Goal: Navigation & Orientation: Find specific page/section

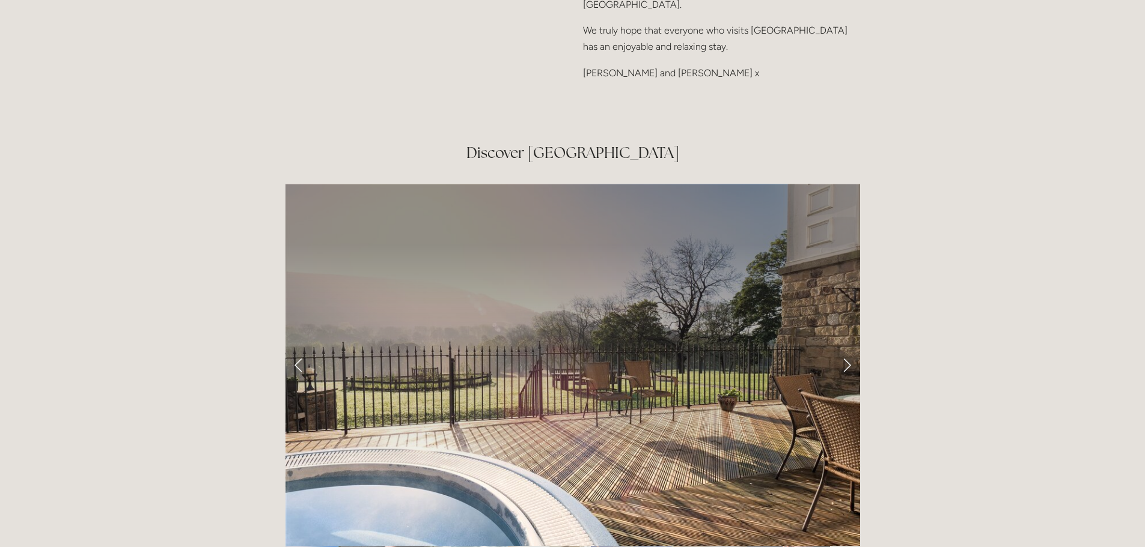
scroll to position [1923, 0]
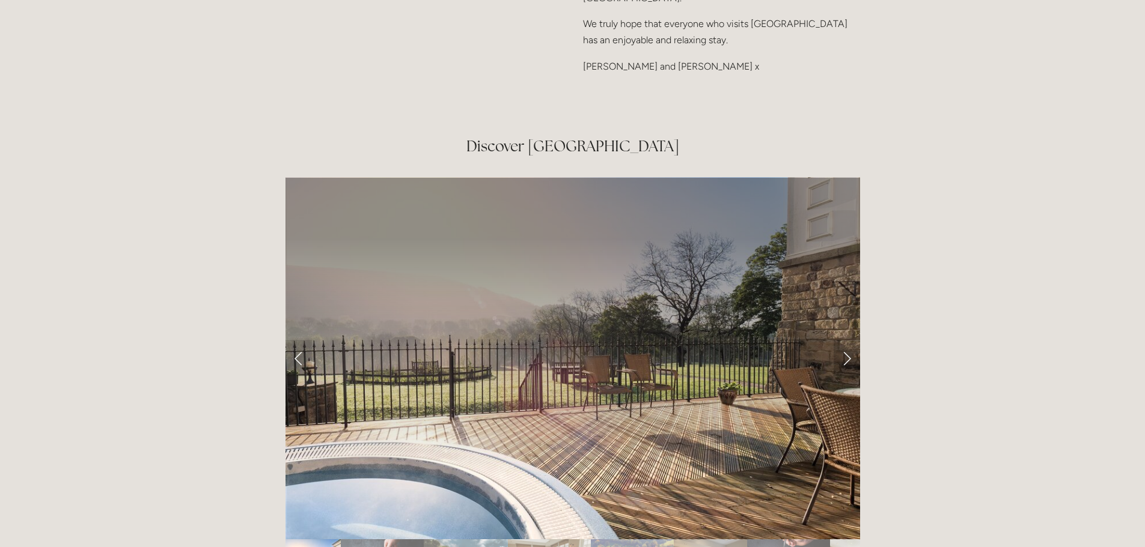
click at [848, 340] on link "Next Slide" at bounding box center [846, 358] width 26 height 36
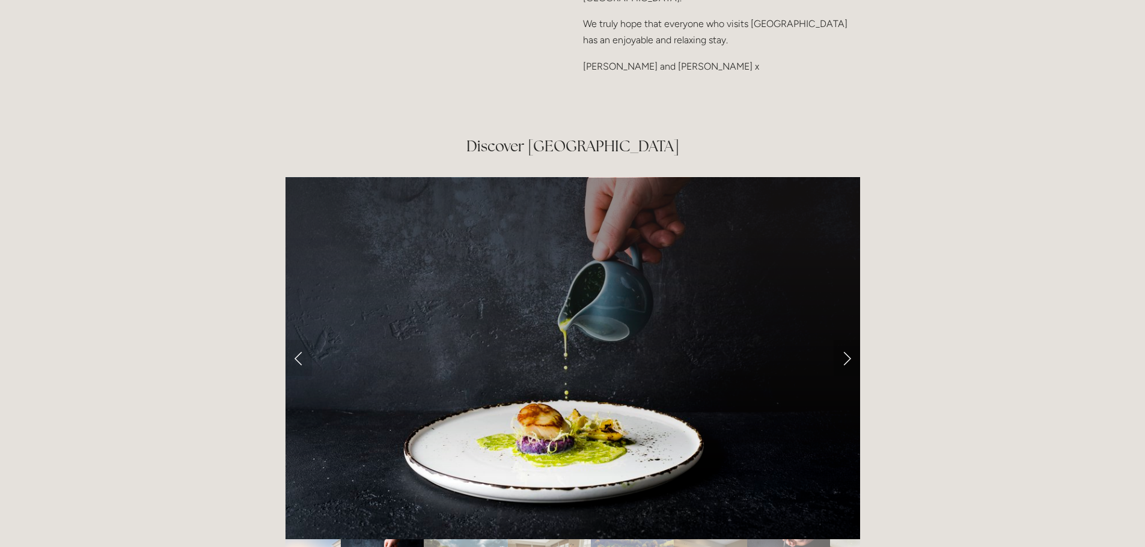
click at [848, 340] on link "Next Slide" at bounding box center [846, 358] width 26 height 36
click at [844, 340] on link "Next Slide" at bounding box center [846, 358] width 26 height 36
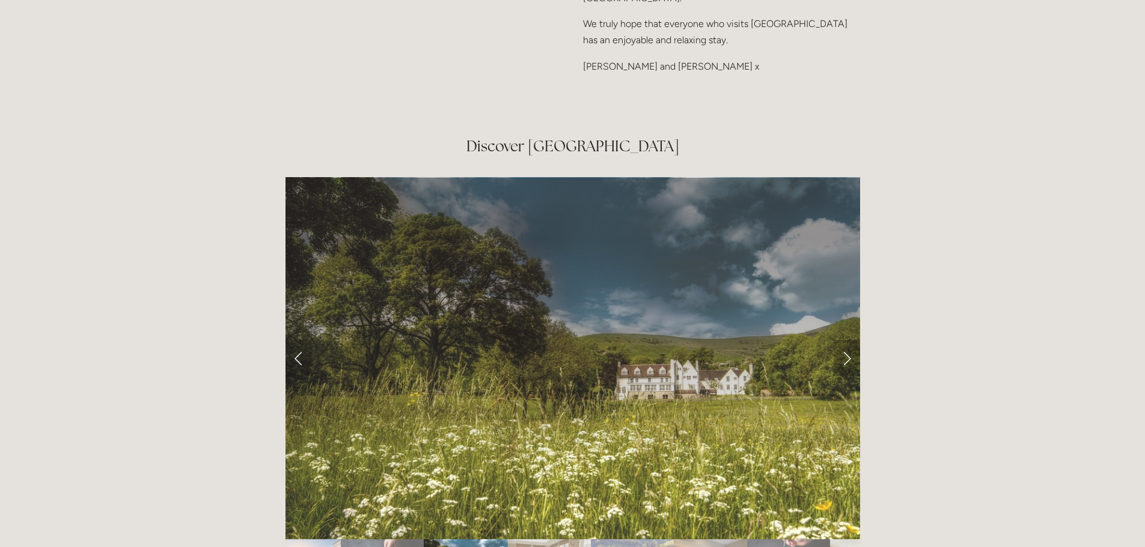
click at [844, 340] on link "Next Slide" at bounding box center [846, 358] width 26 height 36
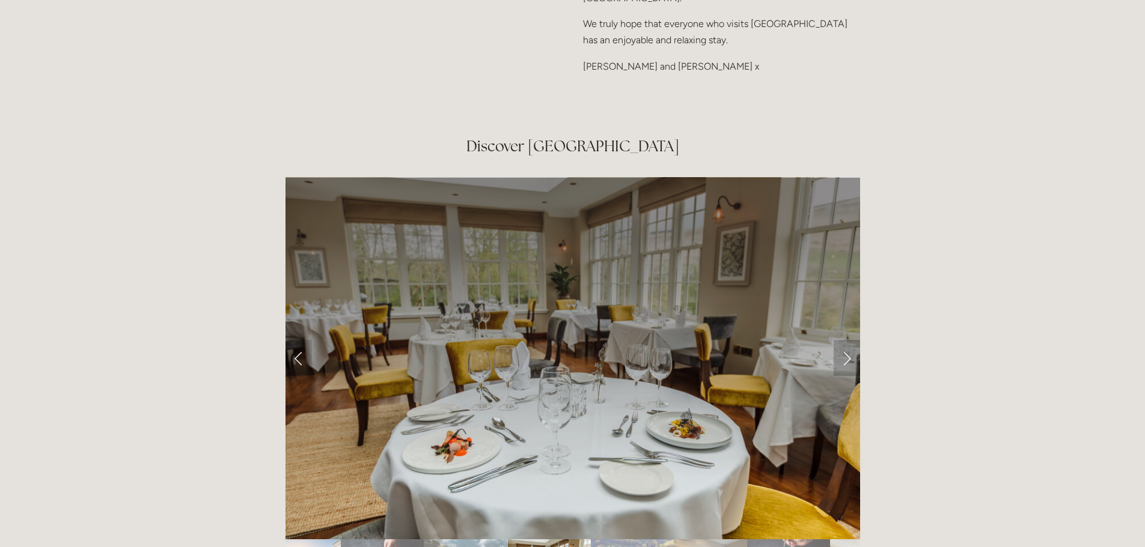
click at [844, 340] on link "Next Slide" at bounding box center [846, 358] width 26 height 36
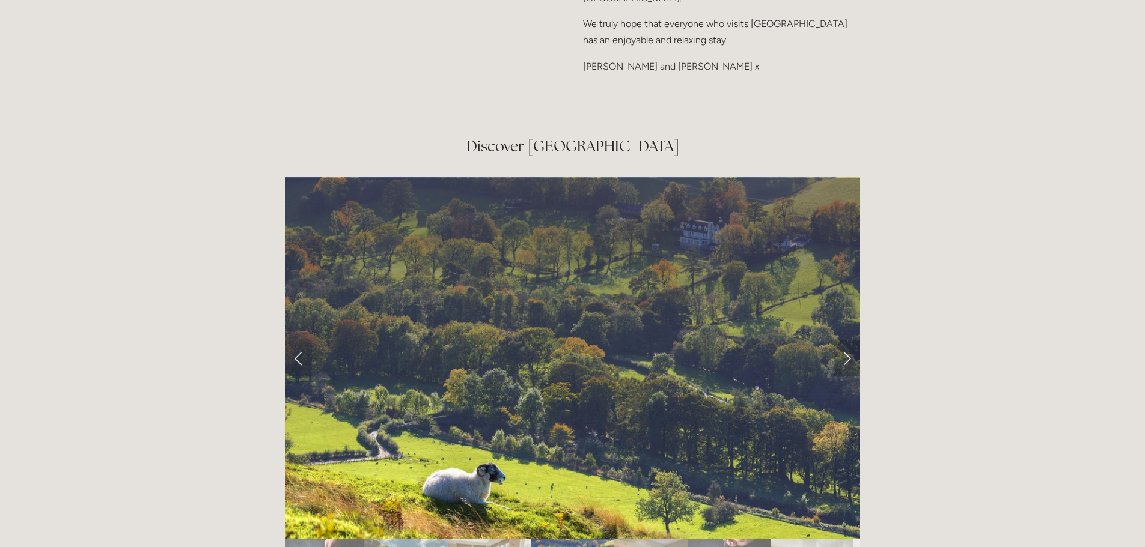
click at [844, 340] on link "Next Slide" at bounding box center [846, 358] width 26 height 36
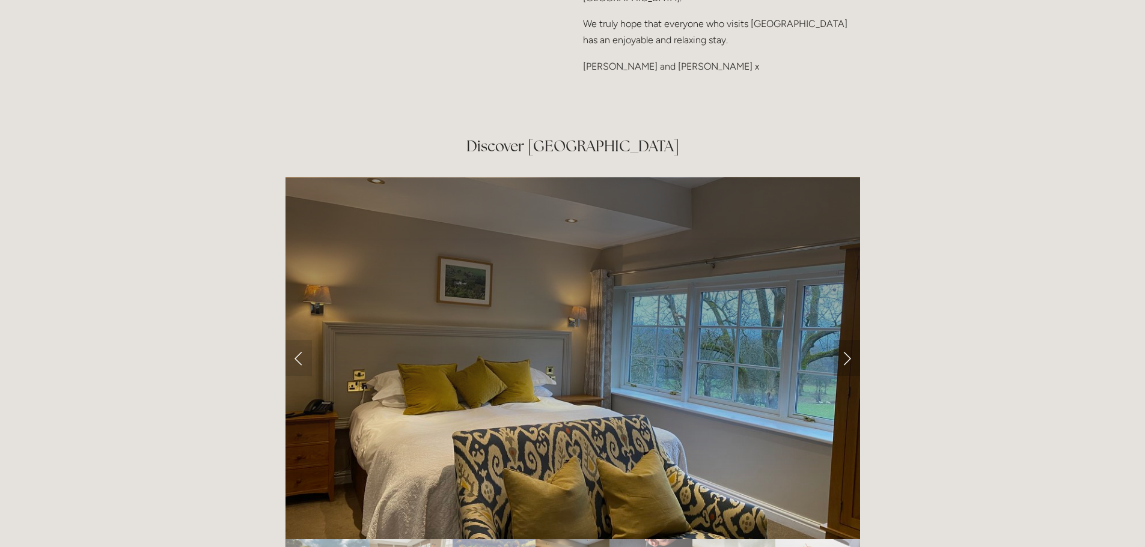
click at [844, 340] on link "Next Slide" at bounding box center [846, 358] width 26 height 36
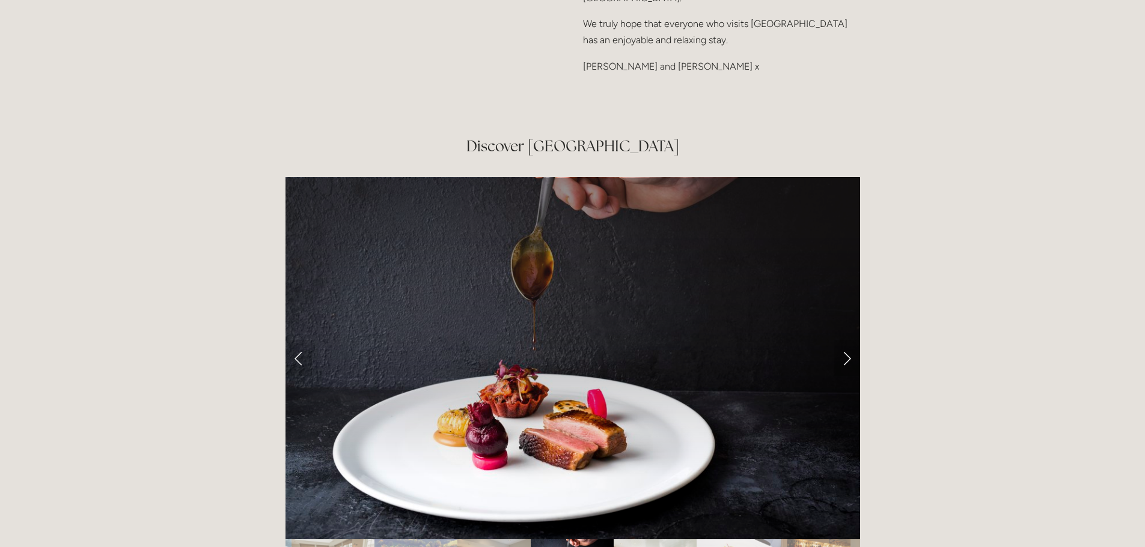
click at [844, 340] on link "Next Slide" at bounding box center [846, 358] width 26 height 36
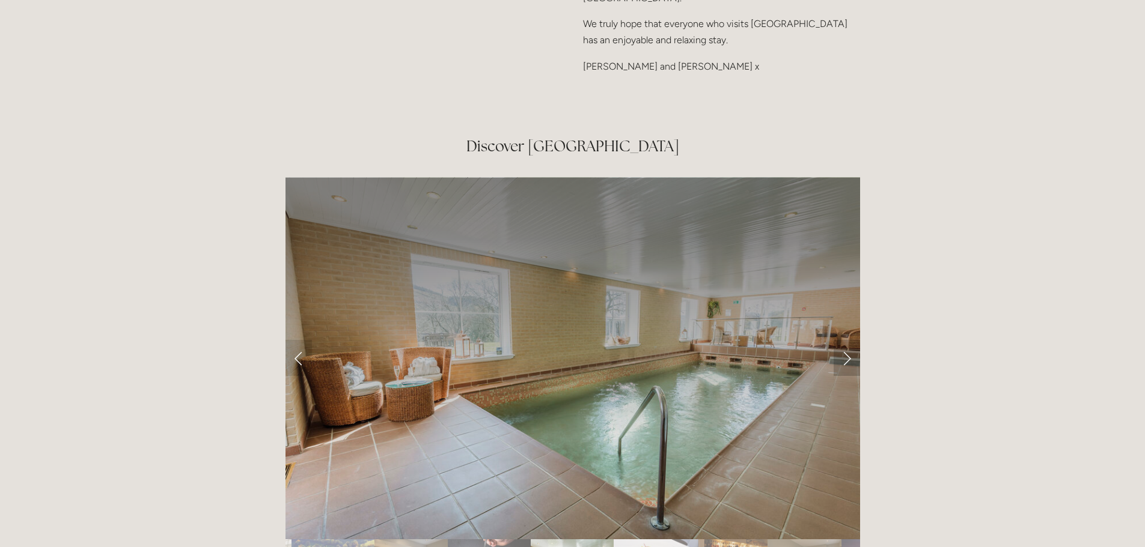
click at [844, 340] on link "Next Slide" at bounding box center [846, 358] width 26 height 36
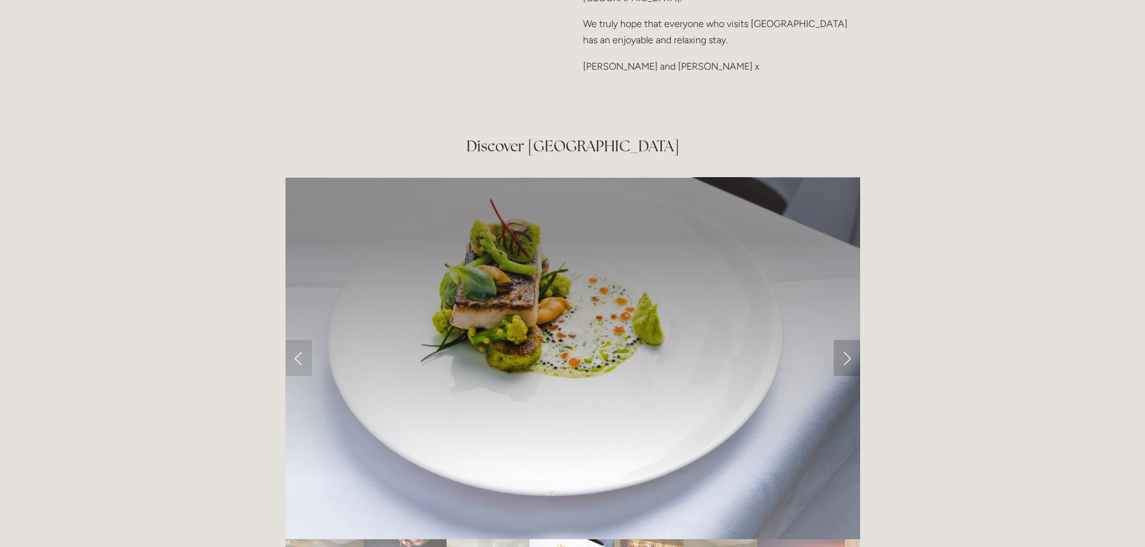
click at [844, 340] on link "Next Slide" at bounding box center [846, 358] width 26 height 36
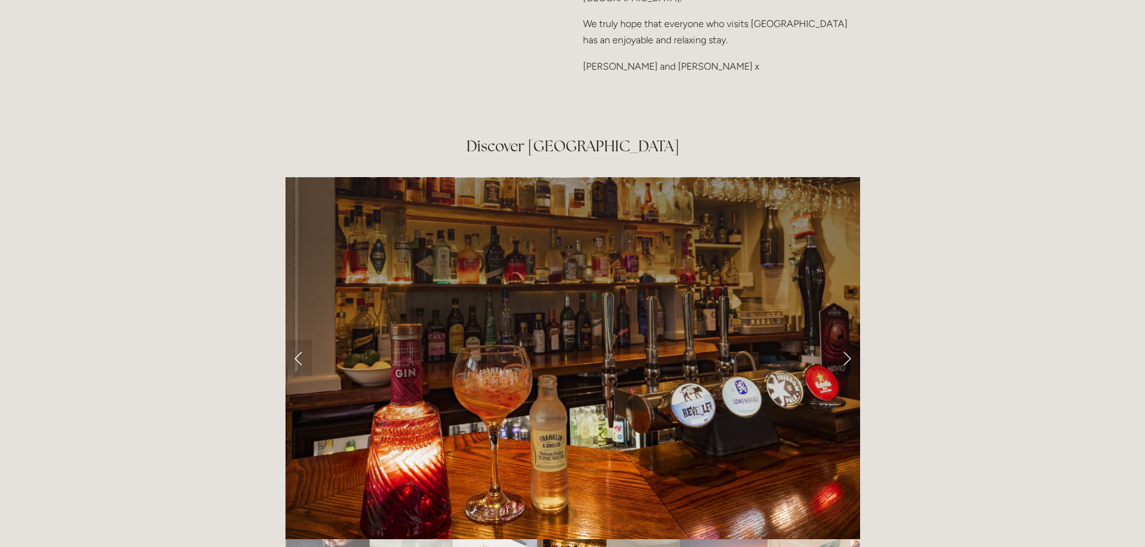
click at [844, 340] on link "Next Slide" at bounding box center [846, 358] width 26 height 36
click at [848, 340] on link "Next Slide" at bounding box center [846, 358] width 26 height 36
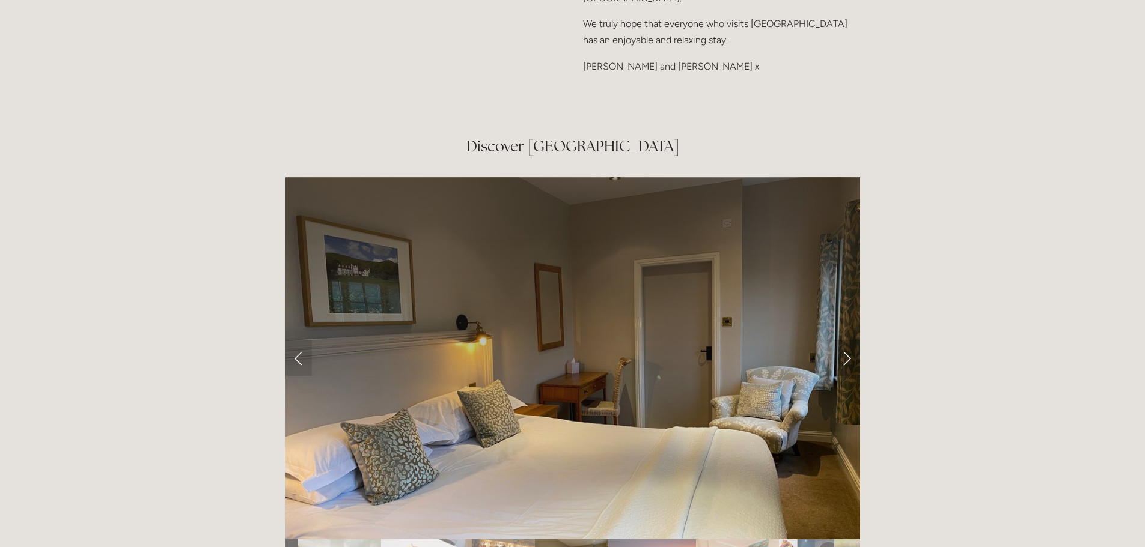
click at [848, 340] on link "Next Slide" at bounding box center [846, 358] width 26 height 36
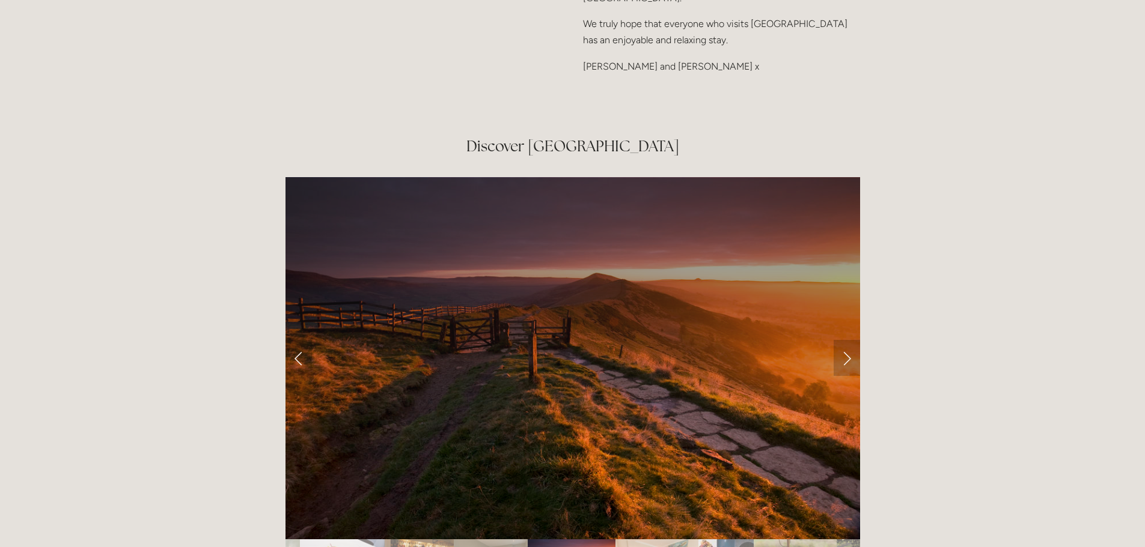
click at [848, 340] on link "Next Slide" at bounding box center [846, 358] width 26 height 36
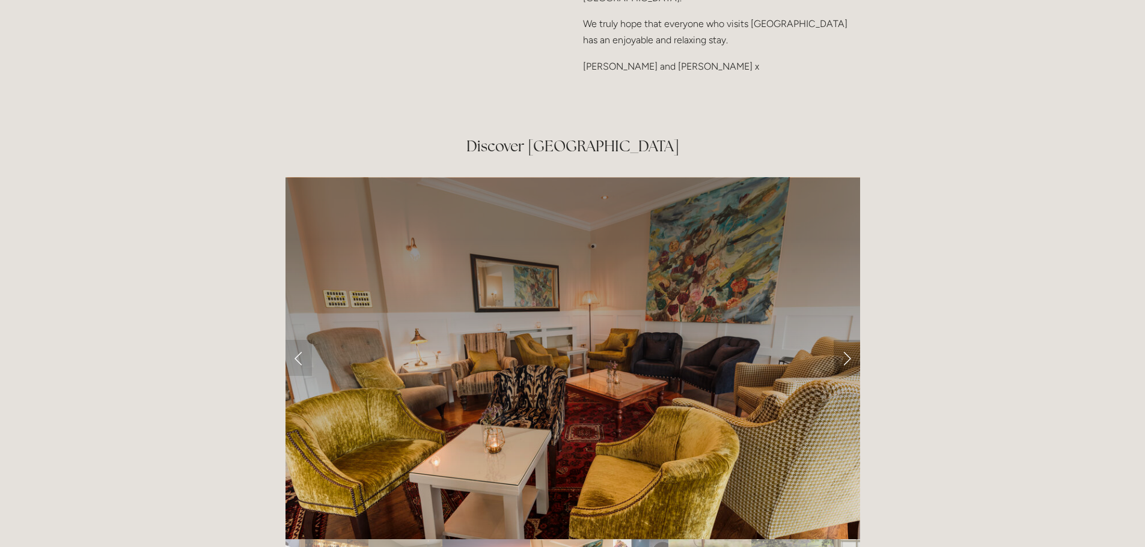
click at [848, 340] on link "Next Slide" at bounding box center [846, 358] width 26 height 36
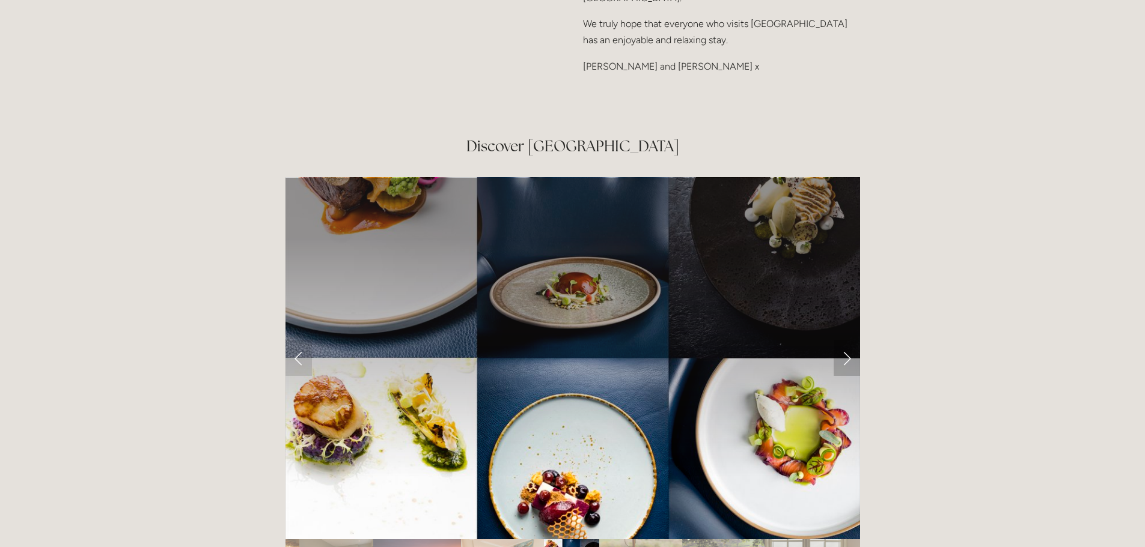
click at [848, 340] on link "Next Slide" at bounding box center [846, 358] width 26 height 36
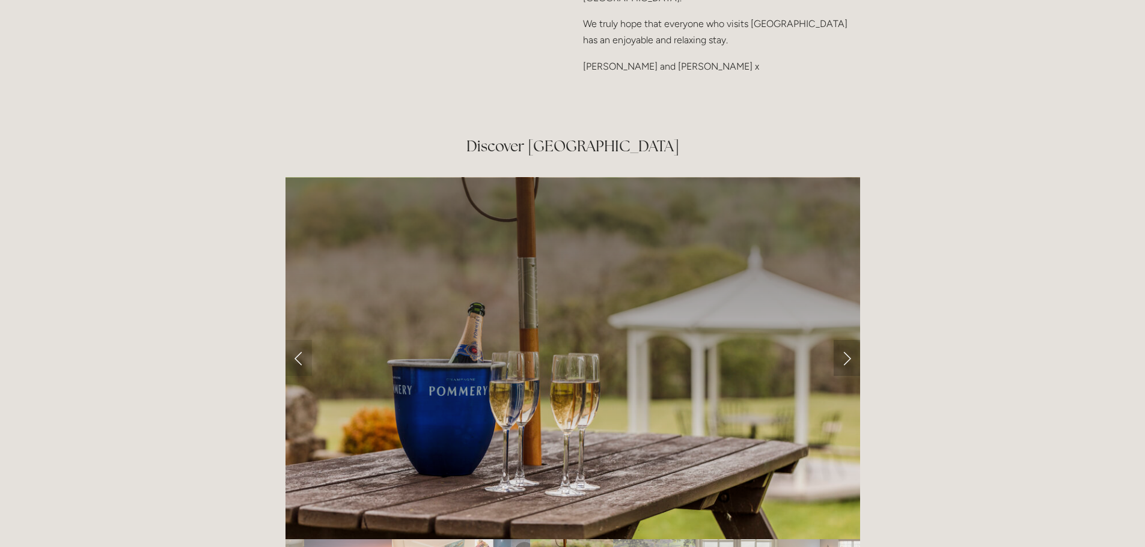
click at [848, 340] on link "Next Slide" at bounding box center [846, 358] width 26 height 36
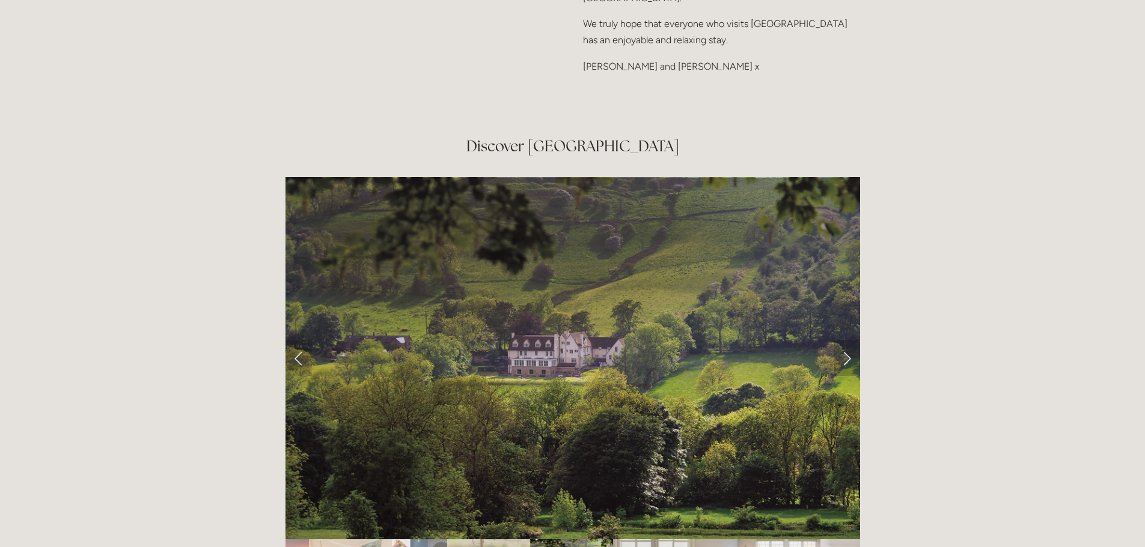
click at [848, 340] on link "Next Slide" at bounding box center [846, 358] width 26 height 36
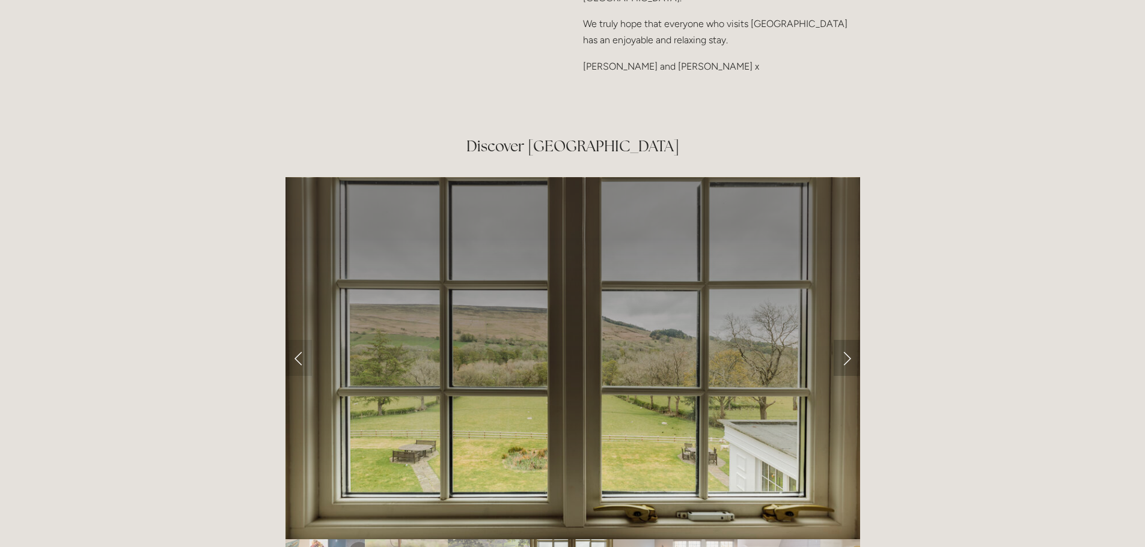
click at [848, 340] on link "Next Slide" at bounding box center [846, 358] width 26 height 36
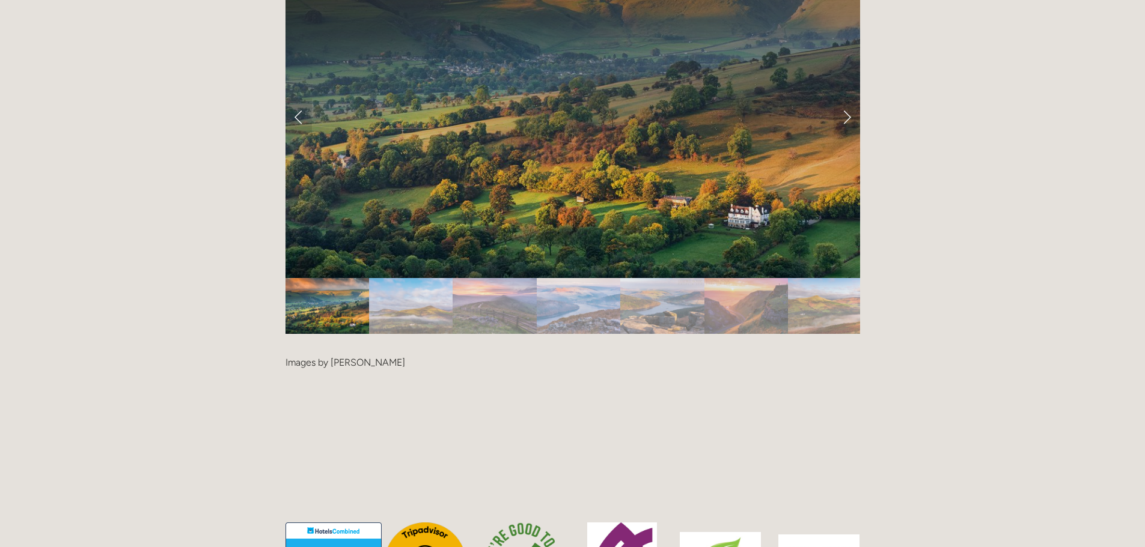
scroll to position [2404, 0]
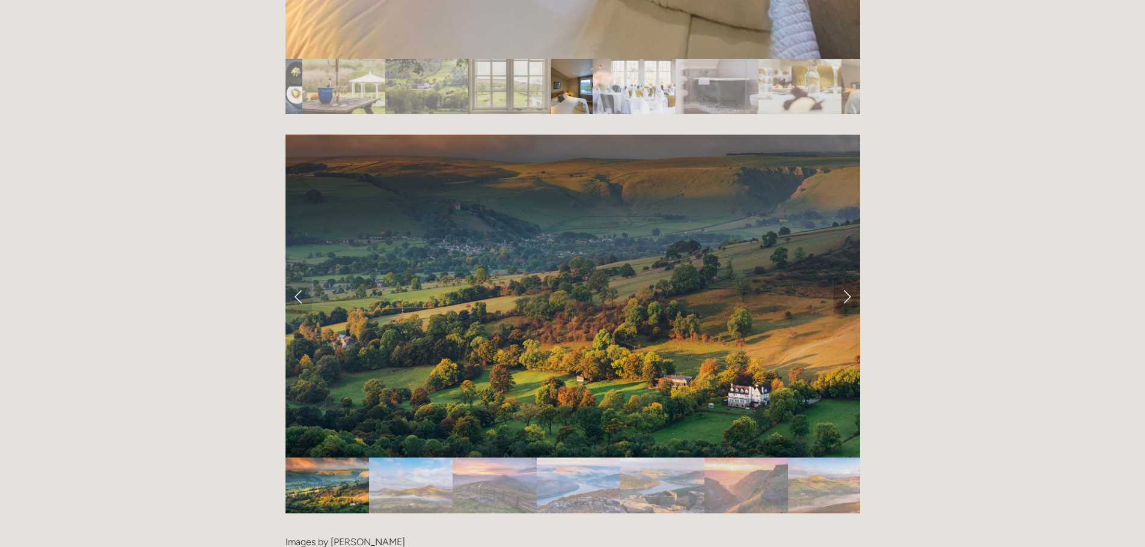
click at [848, 278] on link "Next Slide" at bounding box center [846, 296] width 26 height 36
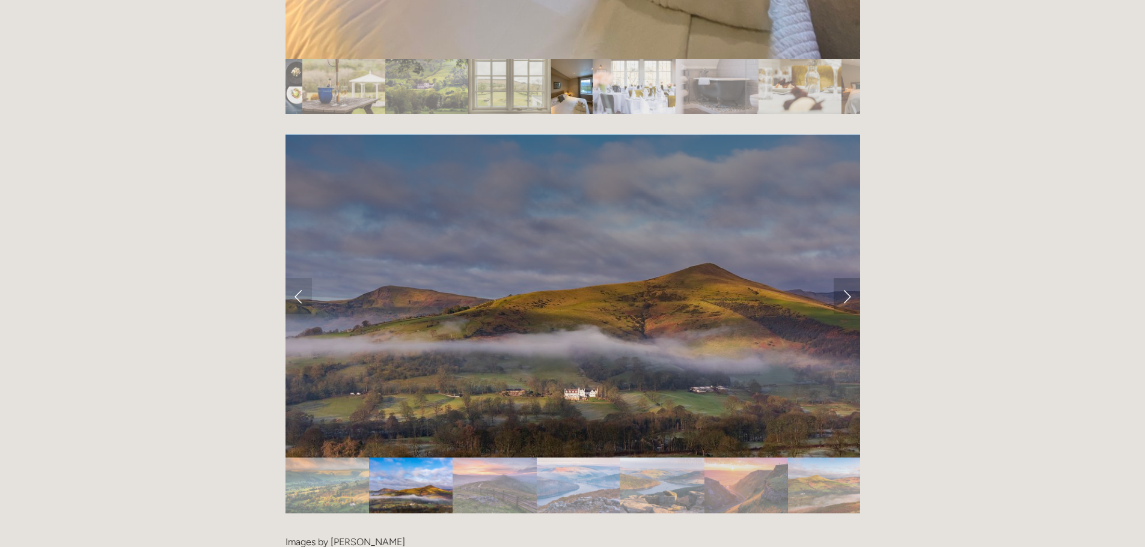
click at [848, 278] on link "Next Slide" at bounding box center [846, 296] width 26 height 36
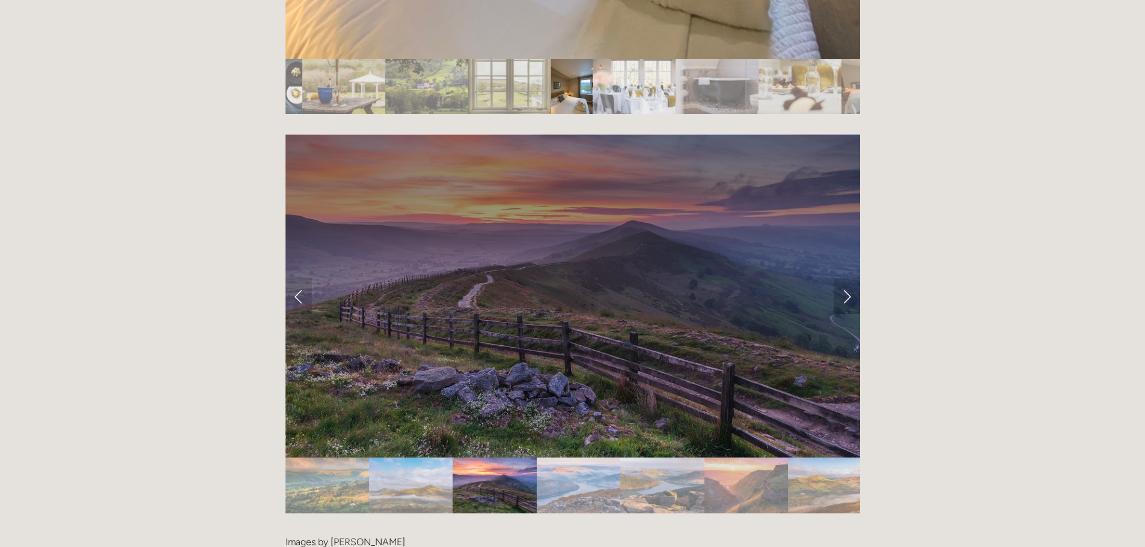
click at [848, 278] on link "Next Slide" at bounding box center [846, 296] width 26 height 36
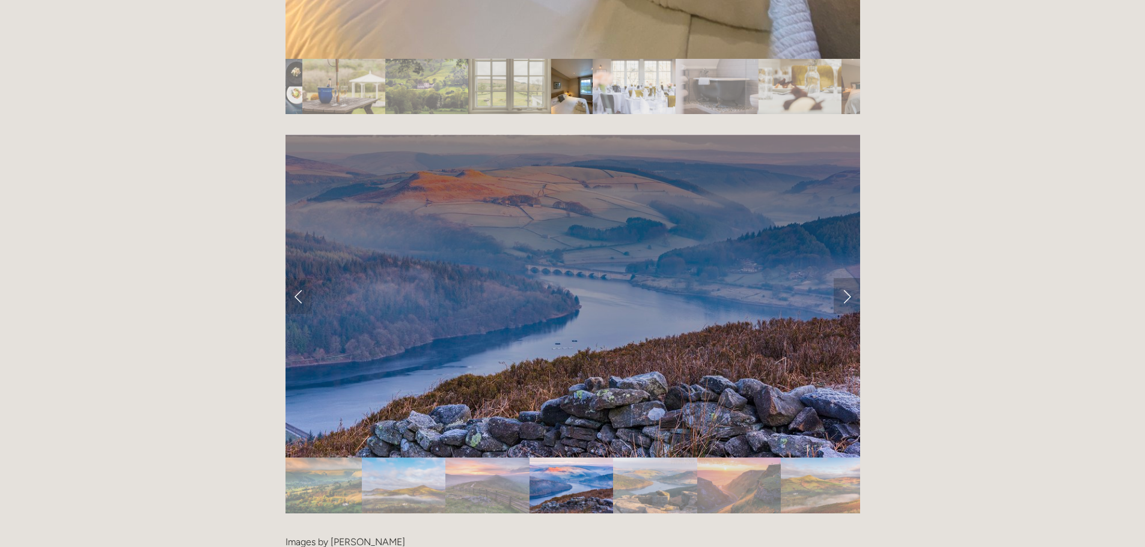
click at [848, 278] on link "Next Slide" at bounding box center [846, 296] width 26 height 36
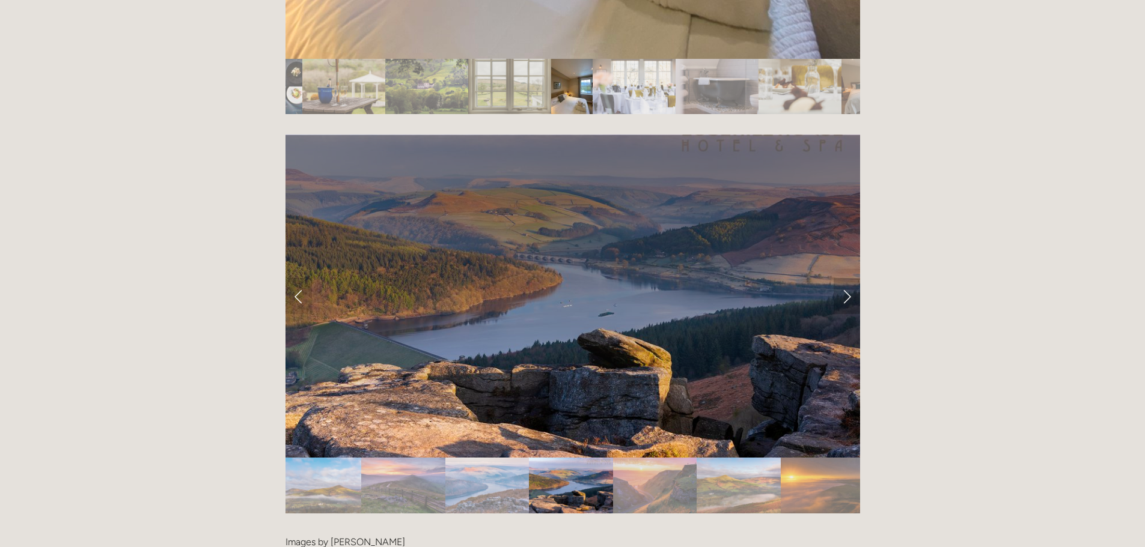
click at [844, 278] on link "Next Slide" at bounding box center [846, 296] width 26 height 36
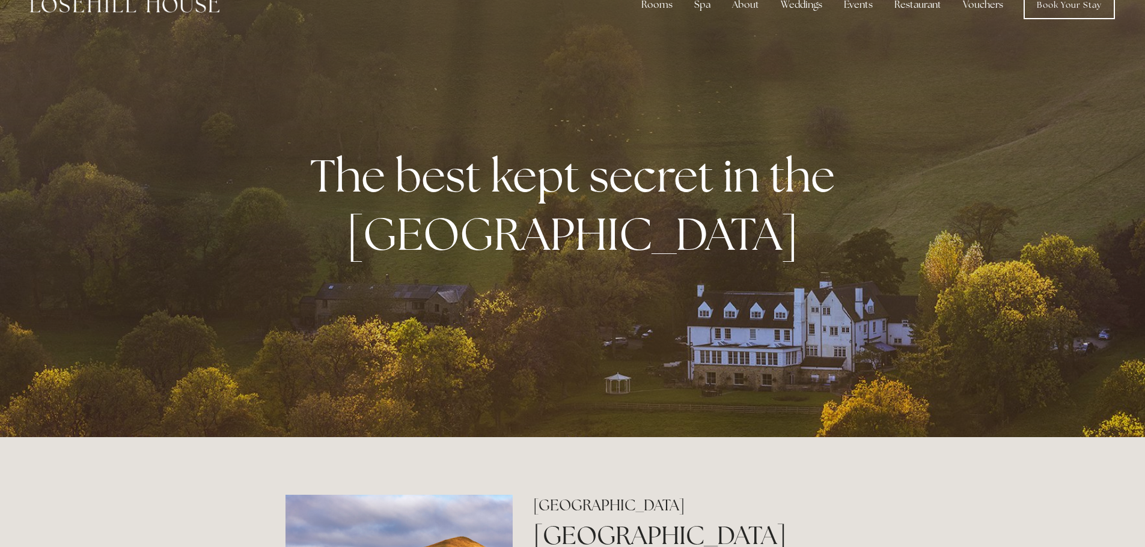
scroll to position [0, 0]
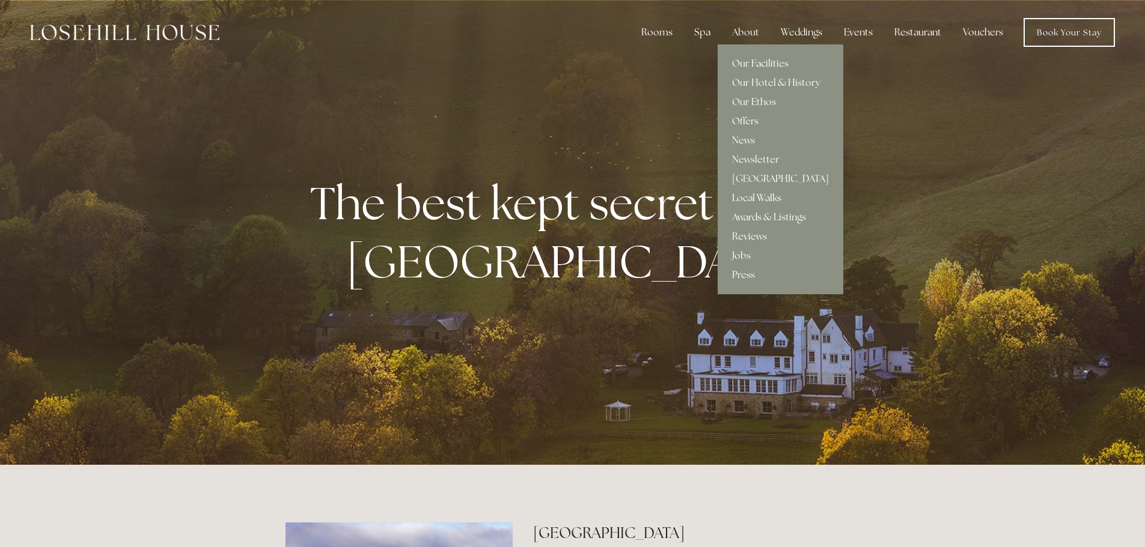
click at [756, 196] on link "Local Walks" at bounding box center [780, 198] width 126 height 19
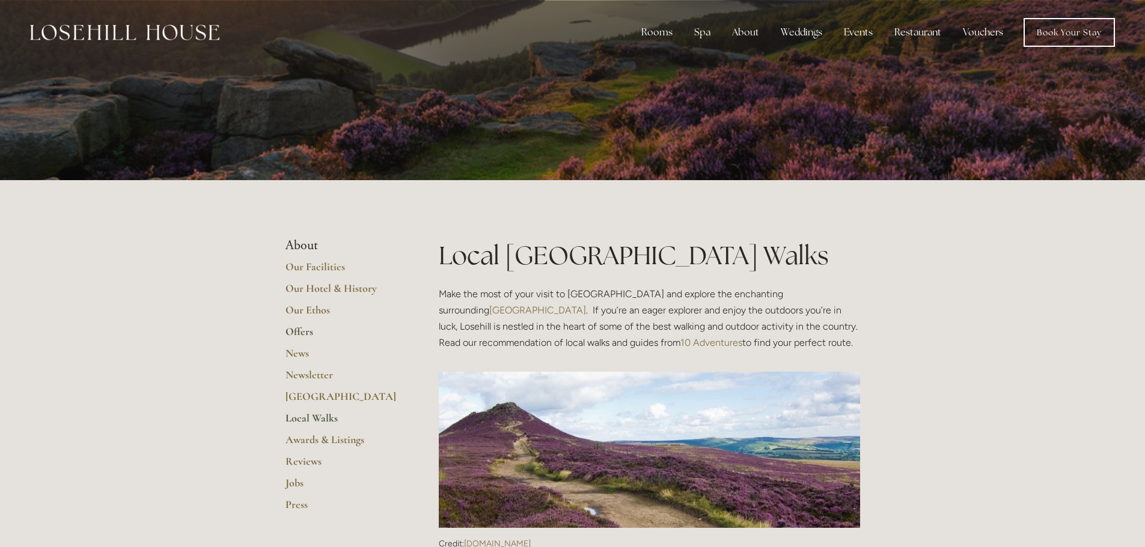
click at [302, 332] on link "Offers" at bounding box center [342, 336] width 115 height 22
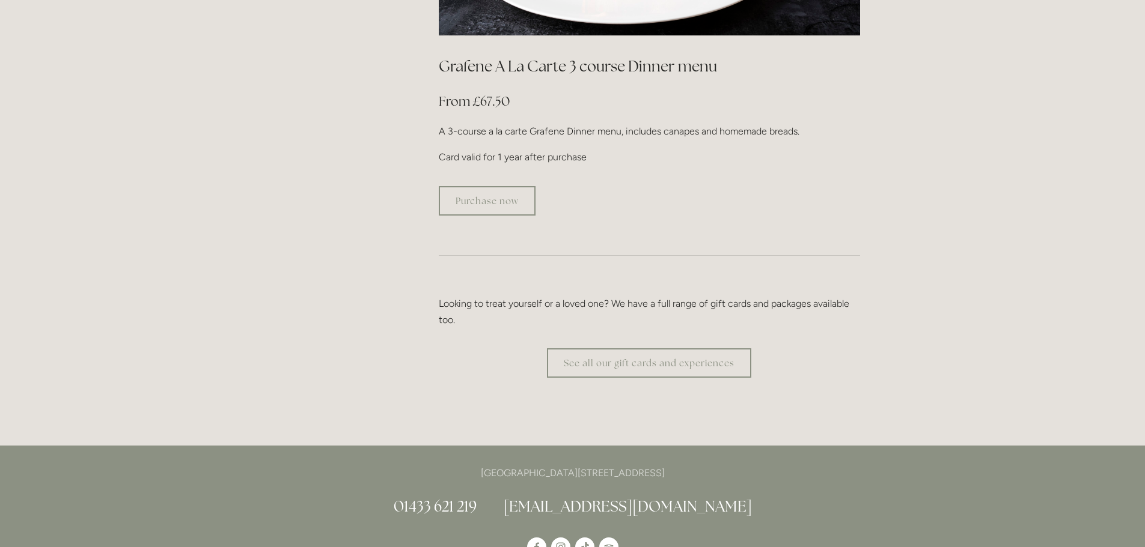
scroll to position [2223, 0]
